Goal: Transaction & Acquisition: Purchase product/service

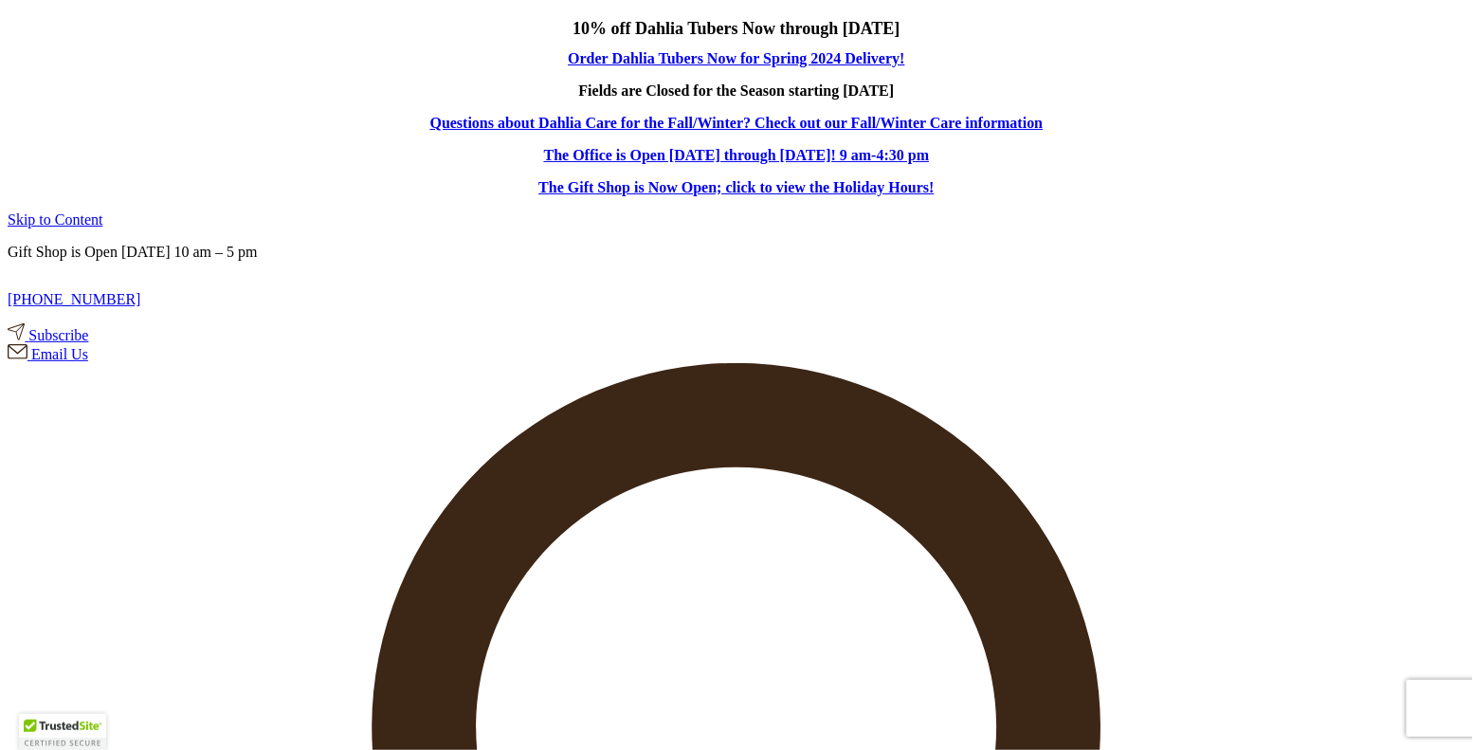
type input "[PERSON_NAME][EMAIL_ADDRESS][DOMAIN_NAME]"
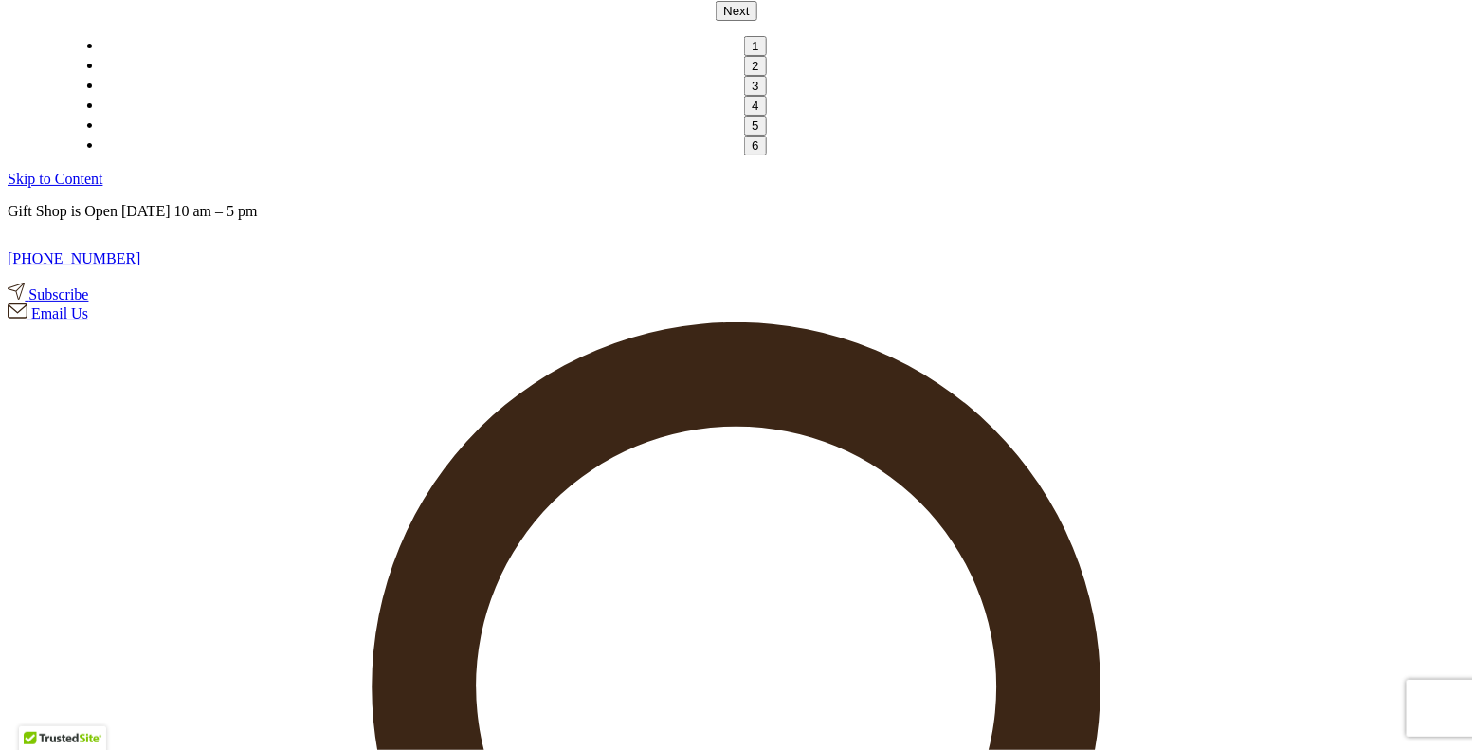
scroll to position [358, 0]
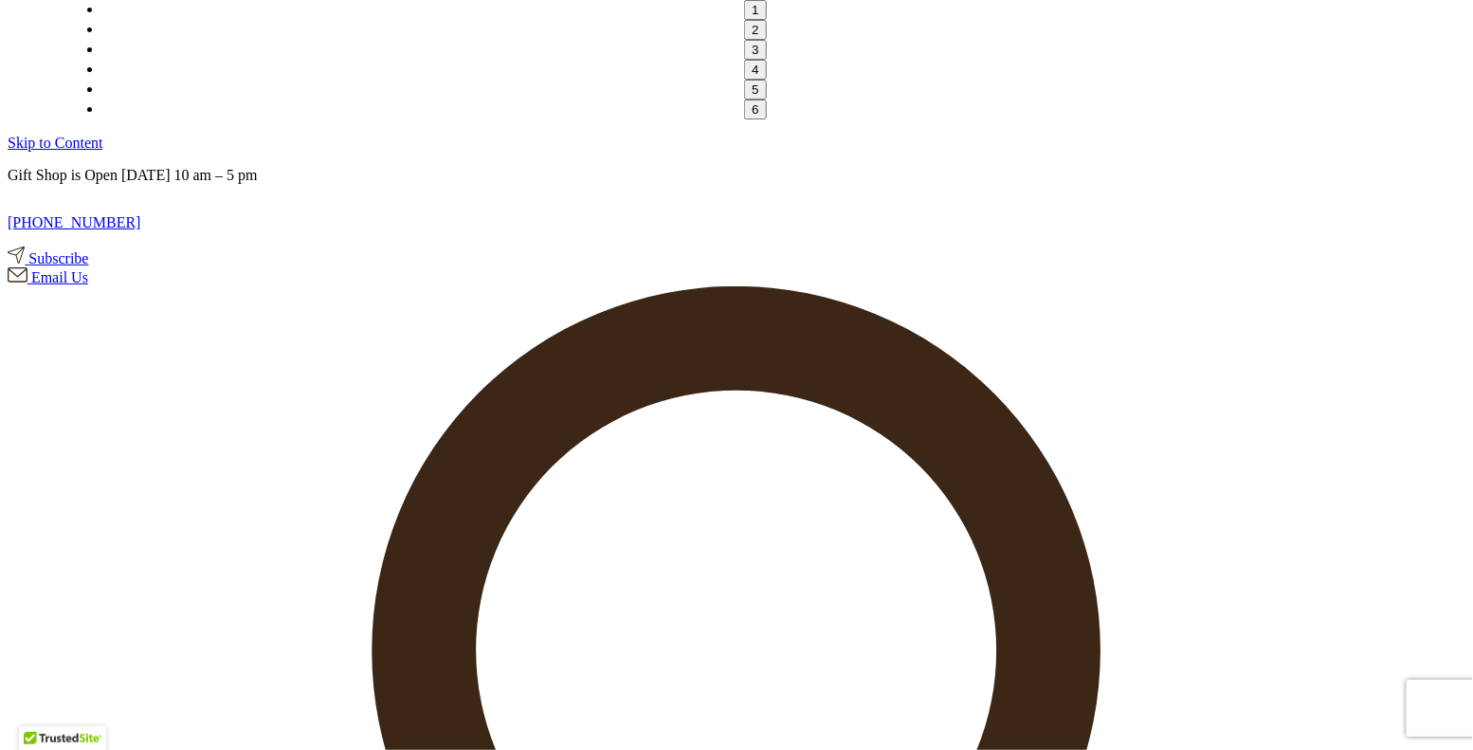
scroll to position [351, 0]
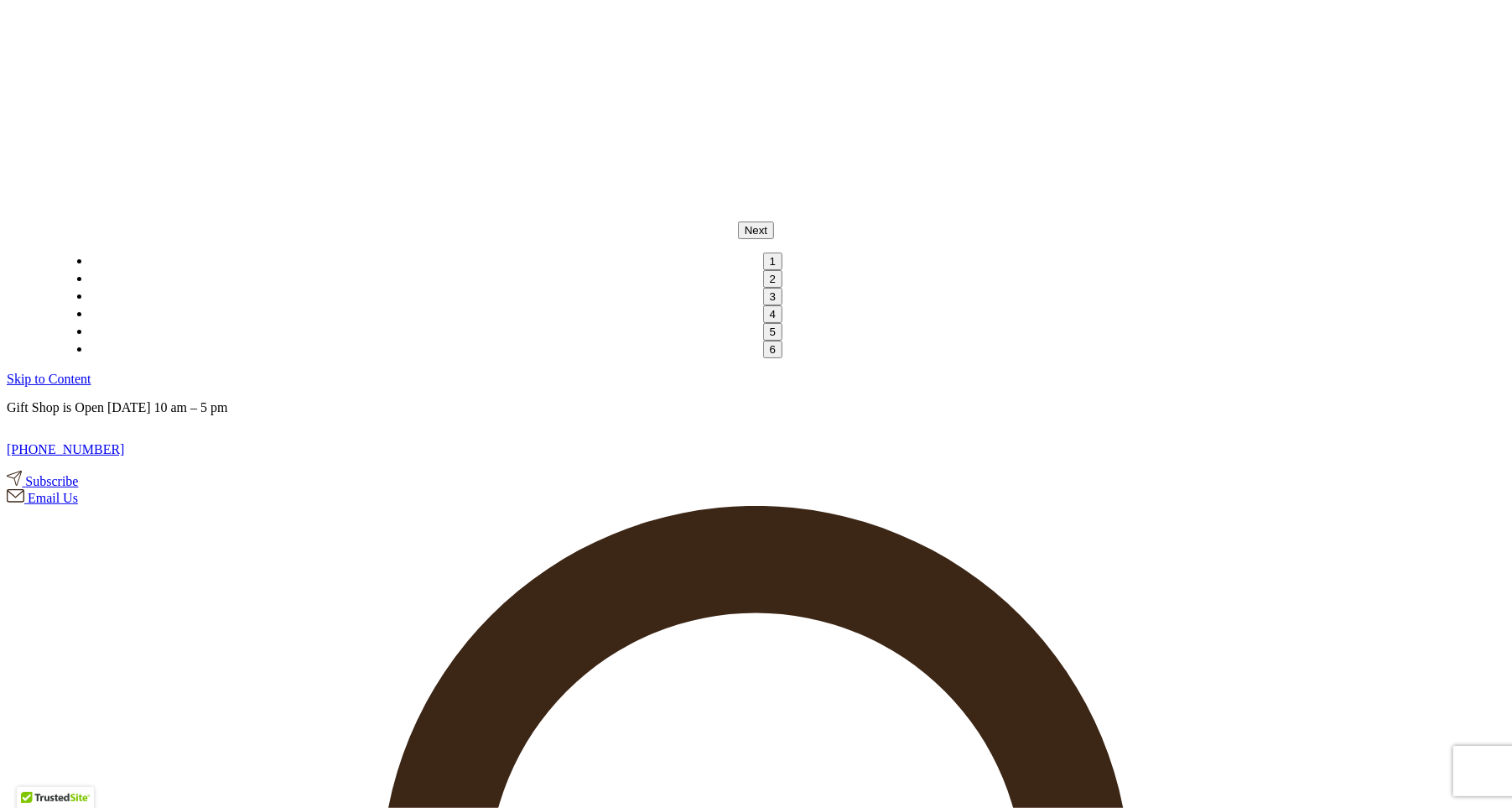
scroll to position [0, 0]
